Goal: Information Seeking & Learning: Learn about a topic

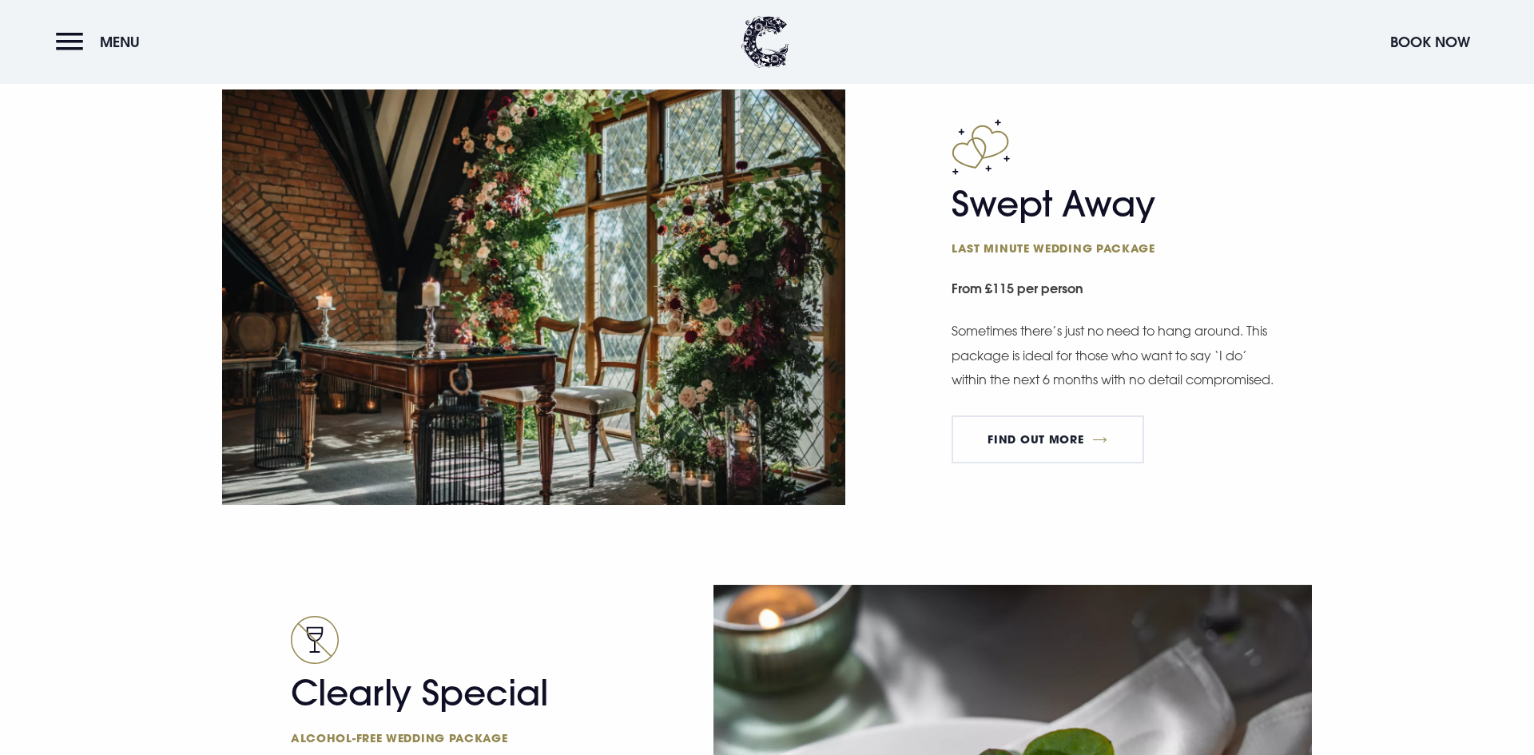
scroll to position [2567, 0]
click at [1036, 464] on link "FIND OUT MORE" at bounding box center [1048, 440] width 193 height 48
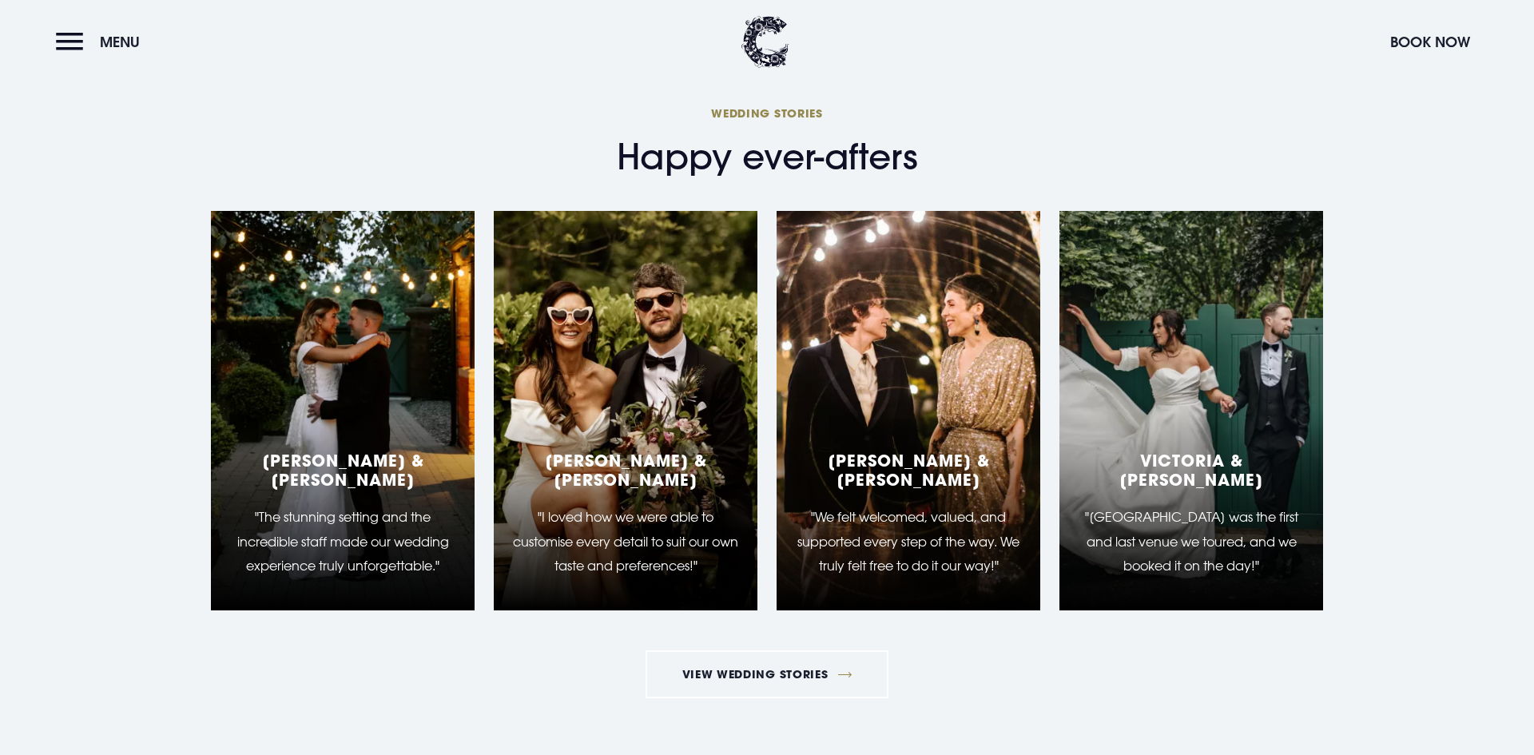
scroll to position [2726, 0]
click at [717, 692] on link "View Wedding Stories" at bounding box center [767, 674] width 243 height 48
